Goal: Task Accomplishment & Management: Manage account settings

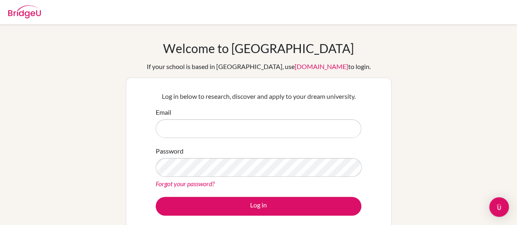
click at [252, 135] on input "Email" at bounding box center [259, 128] width 206 height 19
type input "[EMAIL_ADDRESS][DOMAIN_NAME]"
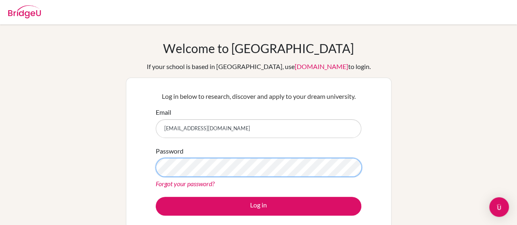
click at [156, 197] on button "Log in" at bounding box center [259, 206] width 206 height 19
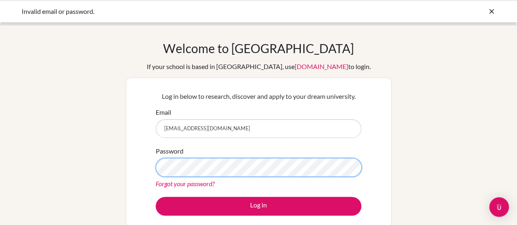
click at [156, 197] on button "Log in" at bounding box center [259, 206] width 206 height 19
